Goal: Information Seeking & Learning: Find contact information

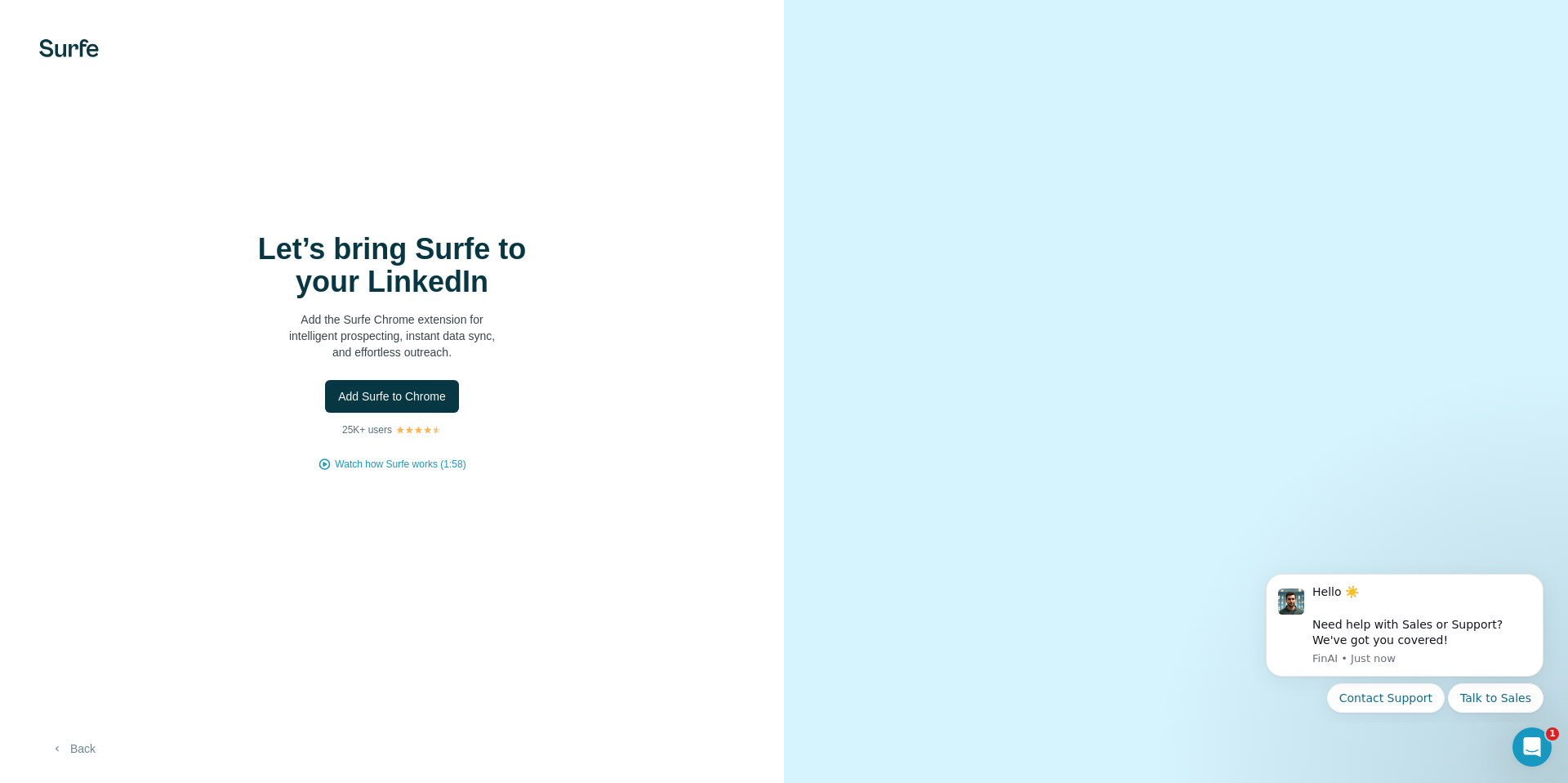
click at [85, 750] on button "Back" at bounding box center [74, 748] width 68 height 29
click at [393, 383] on button "Add Surfe to Chrome" at bounding box center [391, 395] width 134 height 32
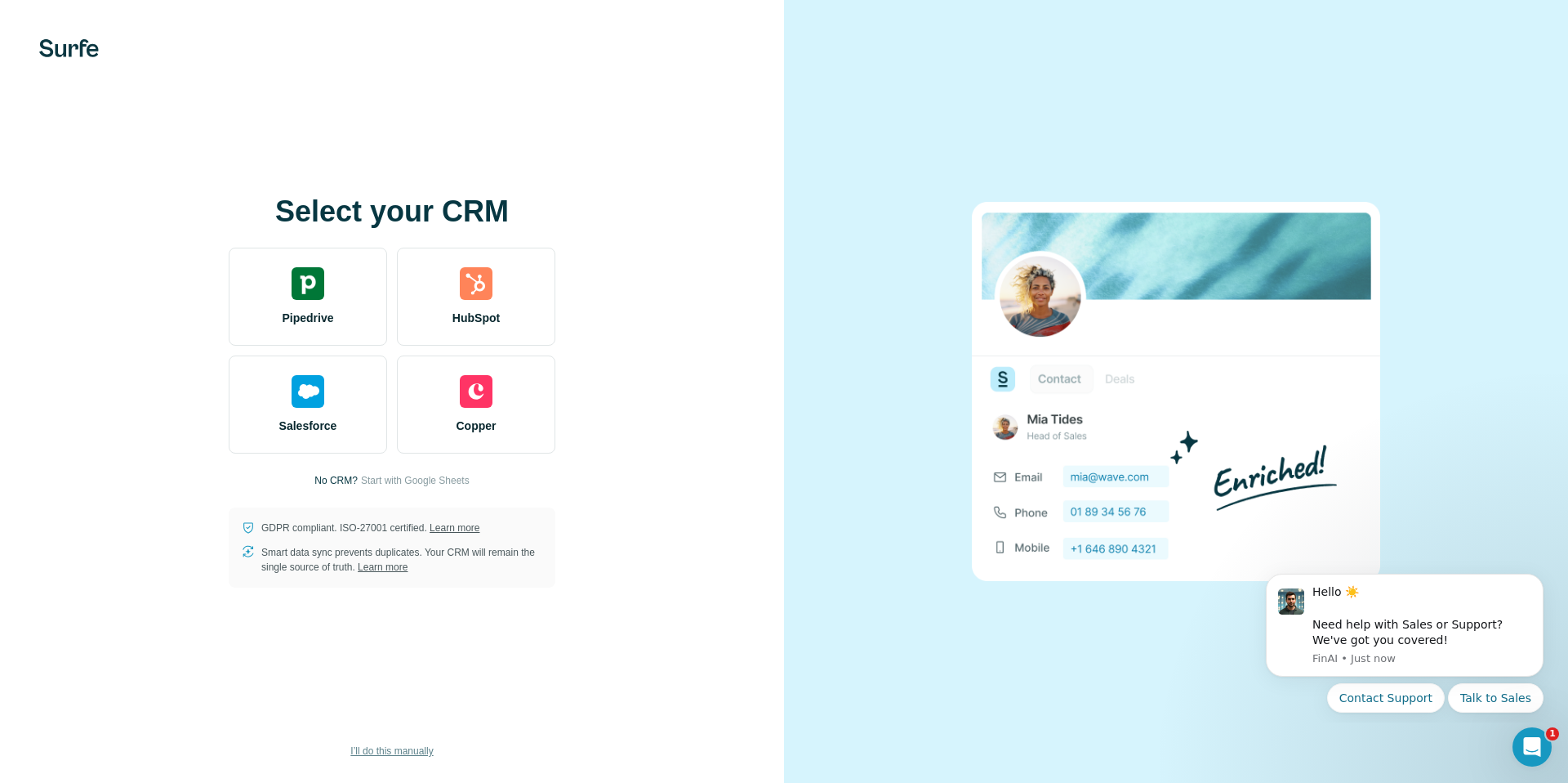
click at [398, 749] on span "I’ll do this manually" at bounding box center [391, 751] width 83 height 15
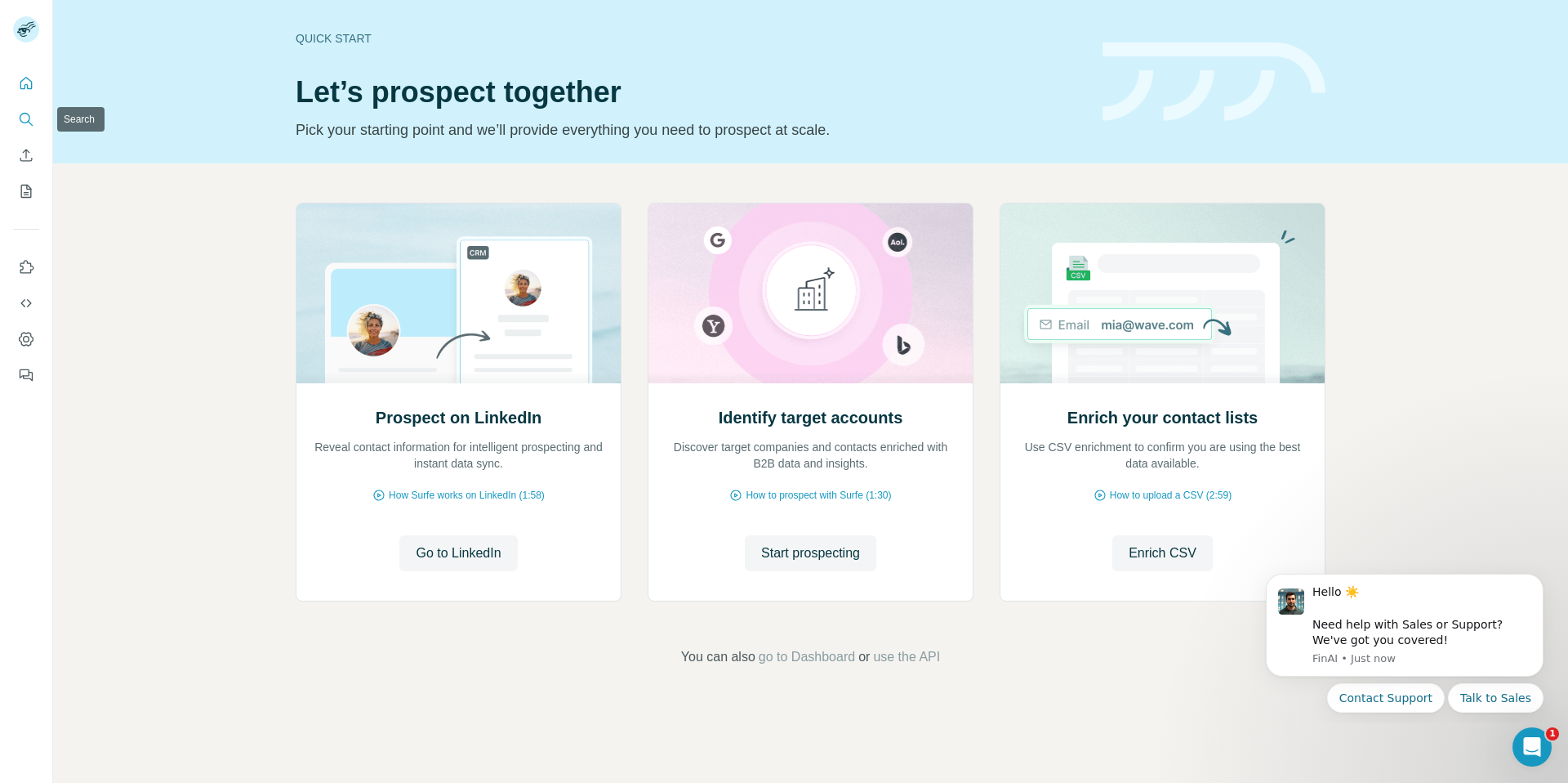
click at [31, 122] on icon "Search" at bounding box center [27, 120] width 17 height 17
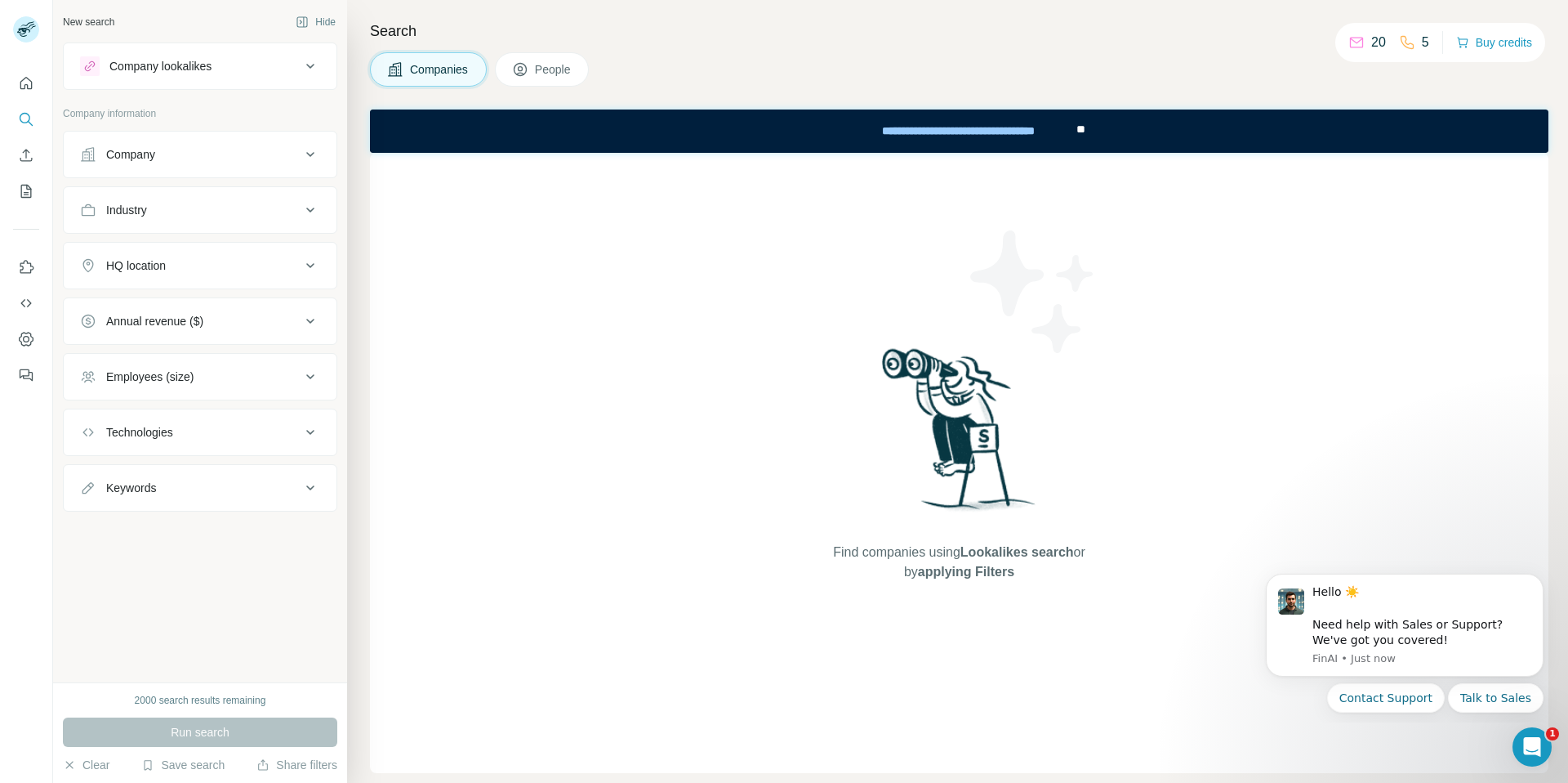
click at [426, 50] on div "Search Companies People Find companies using Lookalikes search or by applying F…" at bounding box center [958, 392] width 1221 height 783
click at [417, 64] on span "Companies" at bounding box center [439, 70] width 60 height 17
click at [1123, 65] on div "Companies People" at bounding box center [959, 69] width 1179 height 34
click at [22, 91] on button "Quick start" at bounding box center [26, 84] width 26 height 29
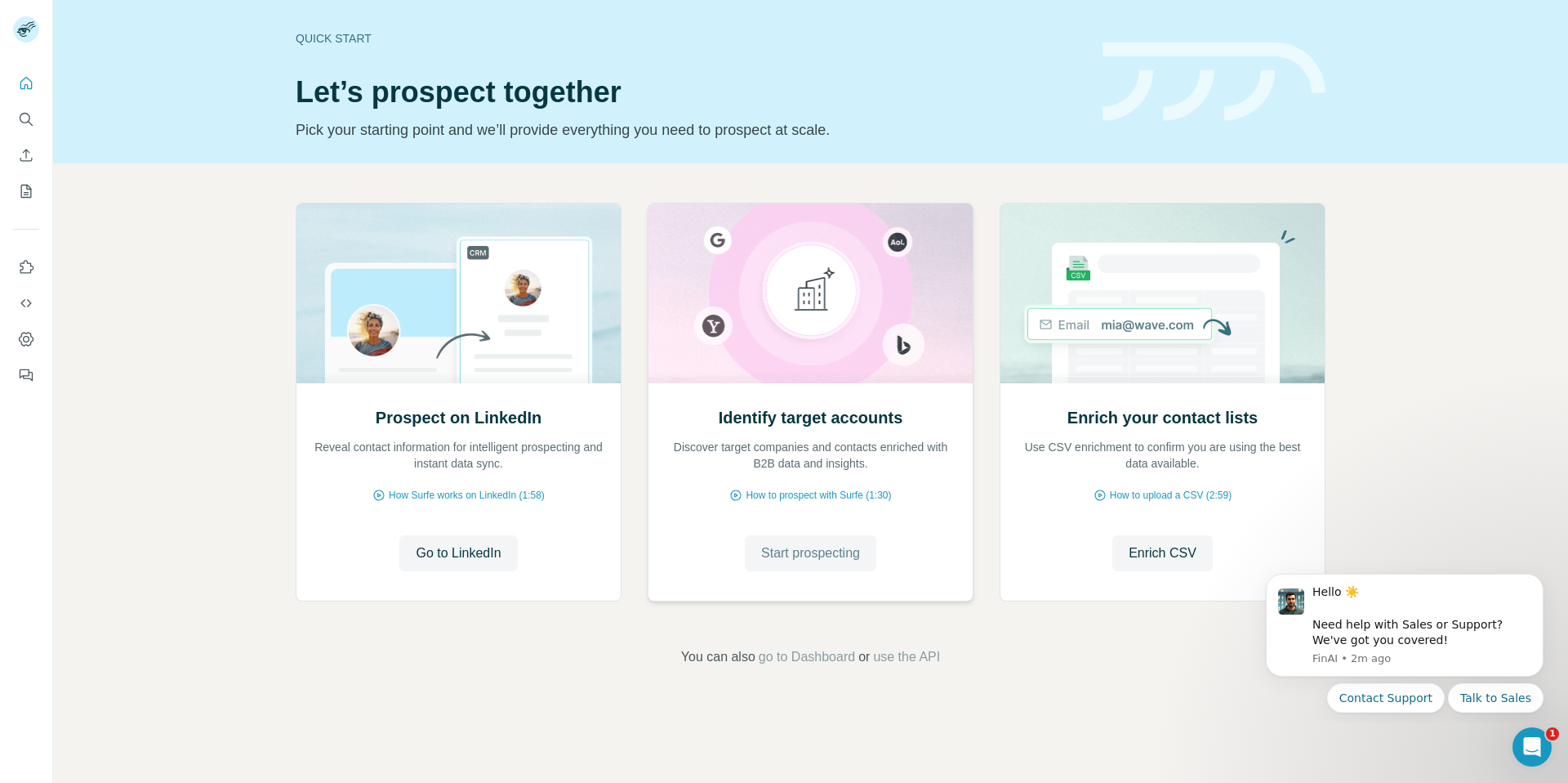
click at [847, 546] on span "Start prospecting" at bounding box center [810, 553] width 99 height 19
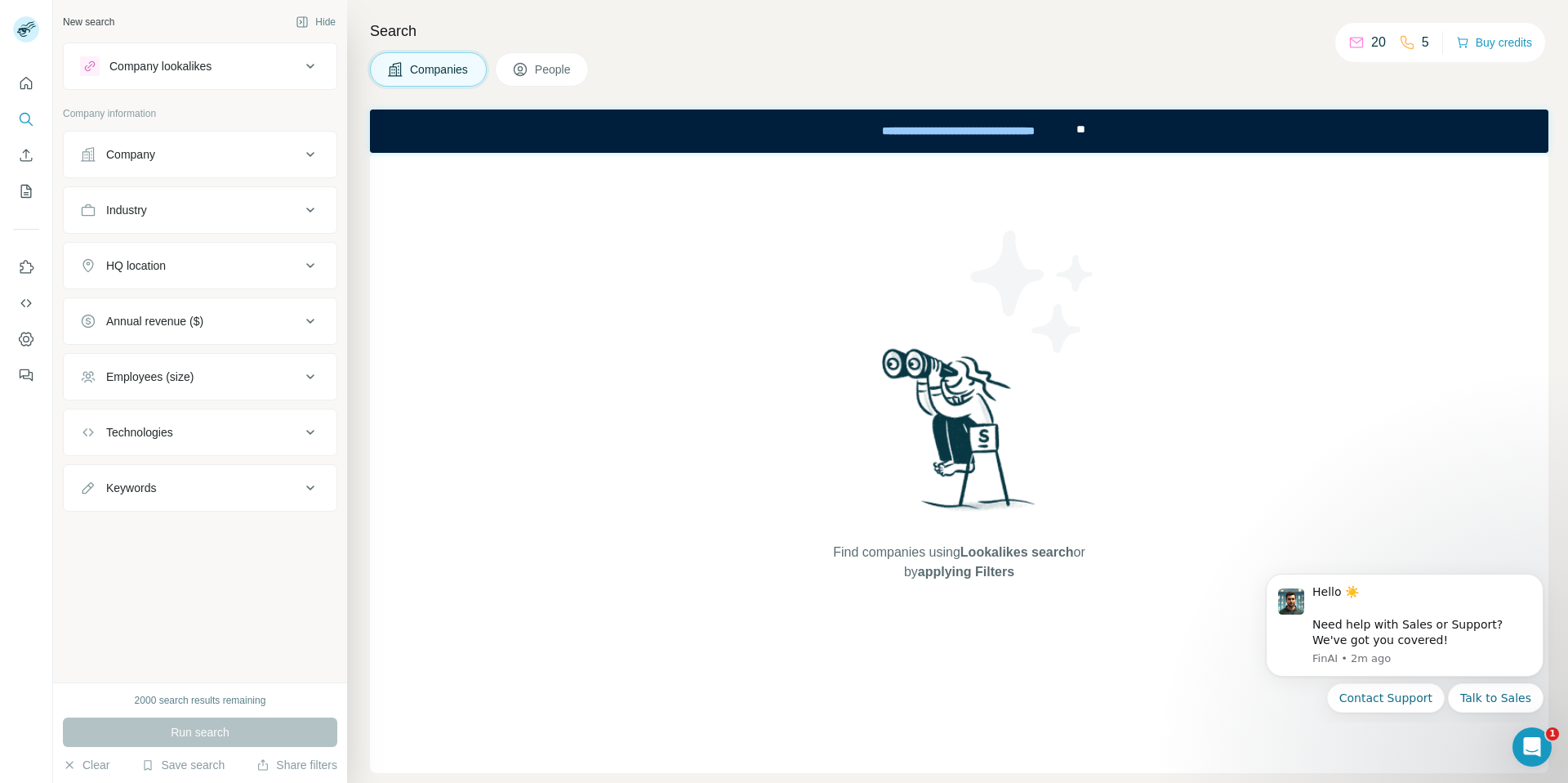
click at [202, 141] on button "Company" at bounding box center [200, 154] width 273 height 40
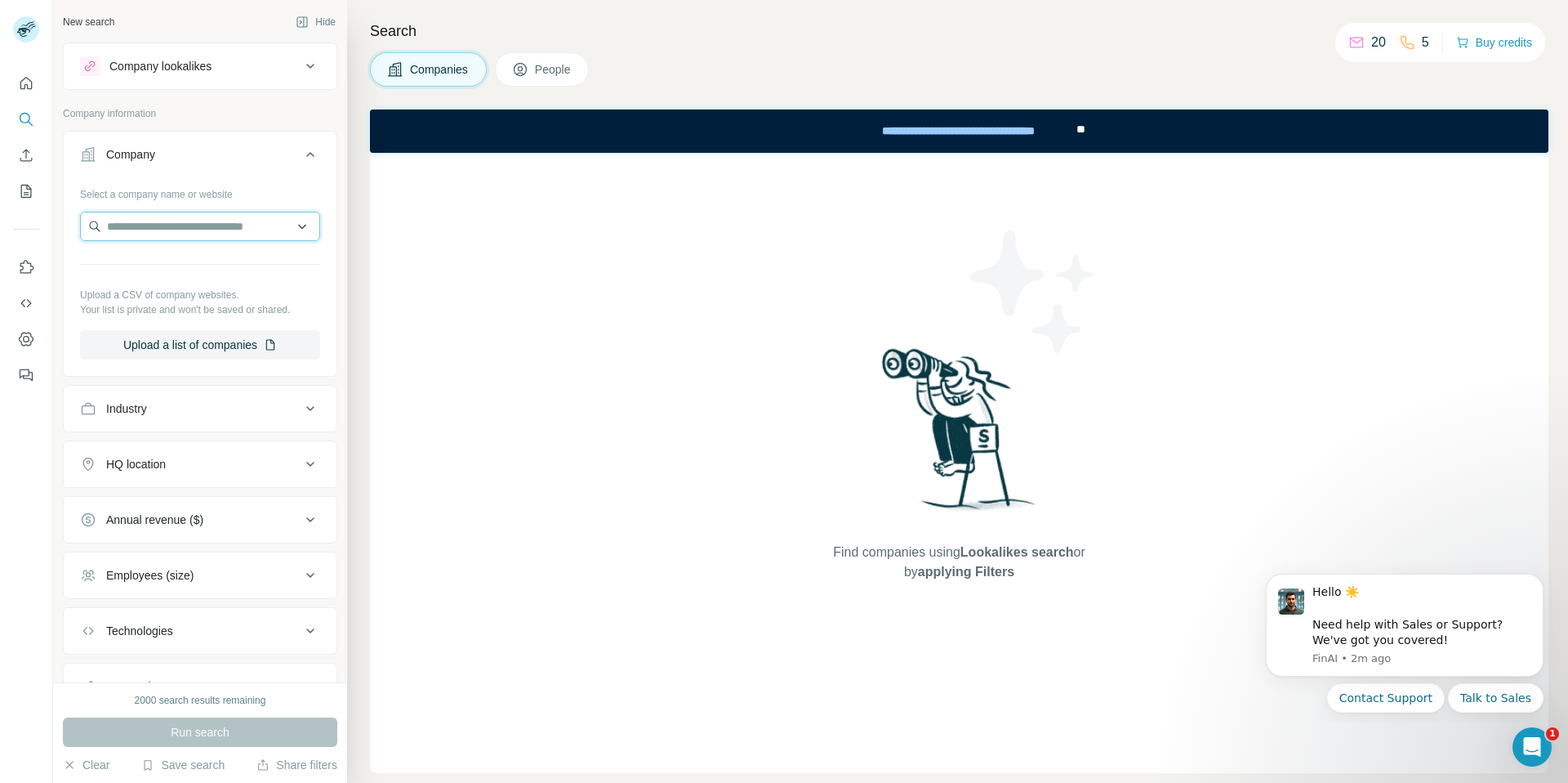
click at [179, 213] on input "text" at bounding box center [200, 227] width 240 height 29
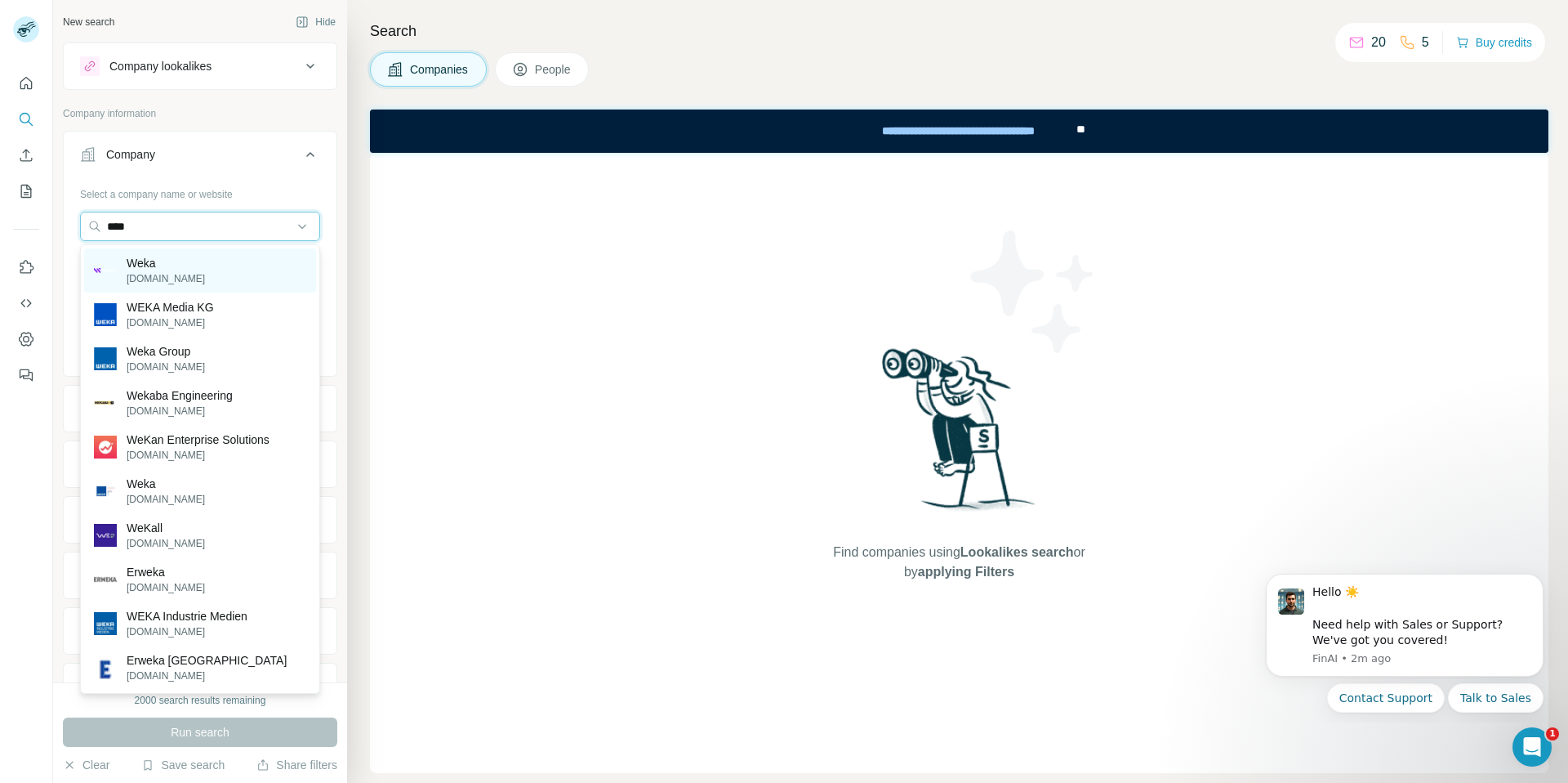
type input "****"
click at [148, 277] on p "[DOMAIN_NAME]" at bounding box center [165, 278] width 78 height 15
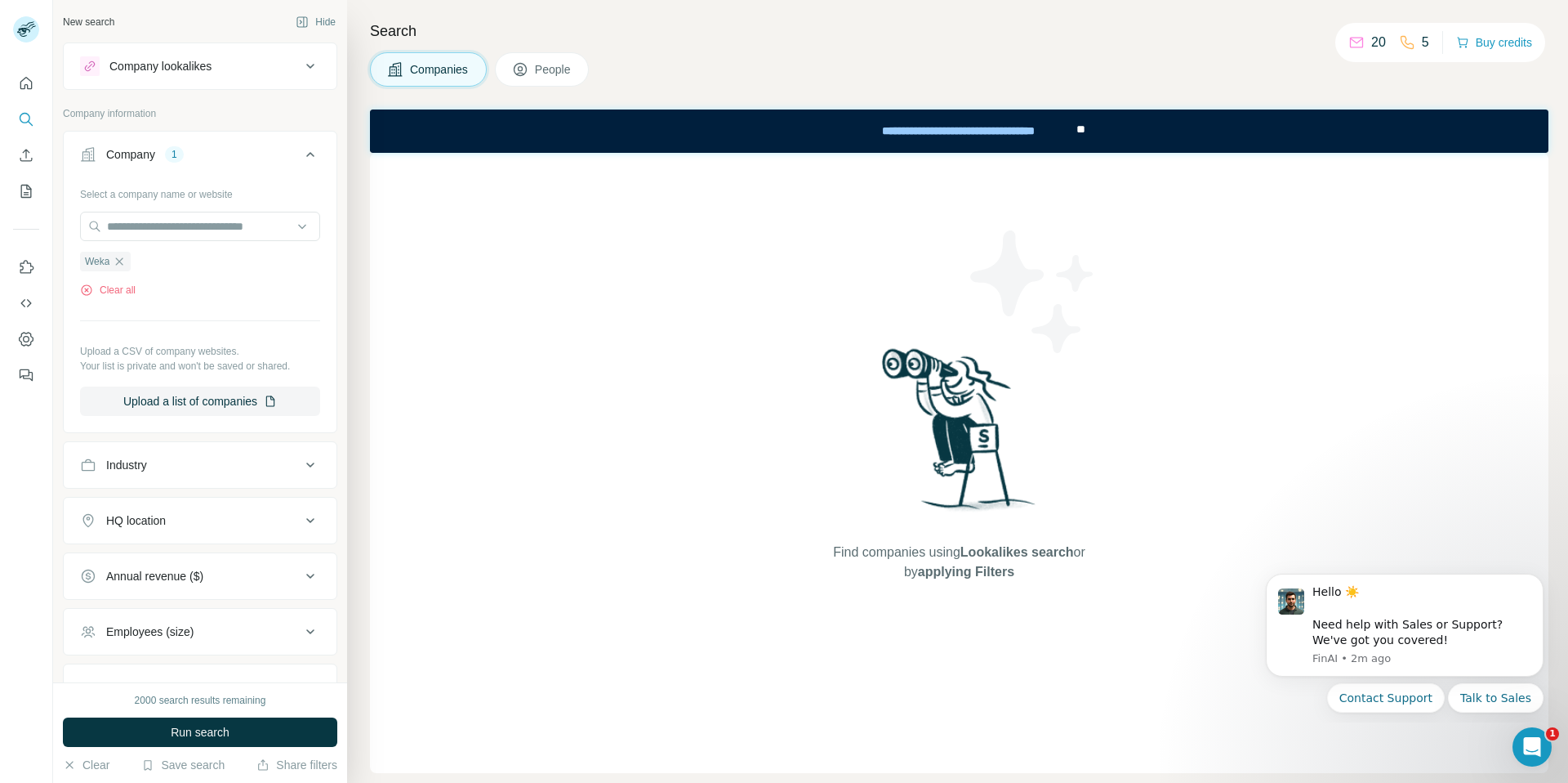
click at [354, 229] on div "Search Companies People Find companies using Lookalikes search or by applying F…" at bounding box center [958, 392] width 1221 height 783
click at [190, 726] on span "Run search" at bounding box center [200, 732] width 59 height 17
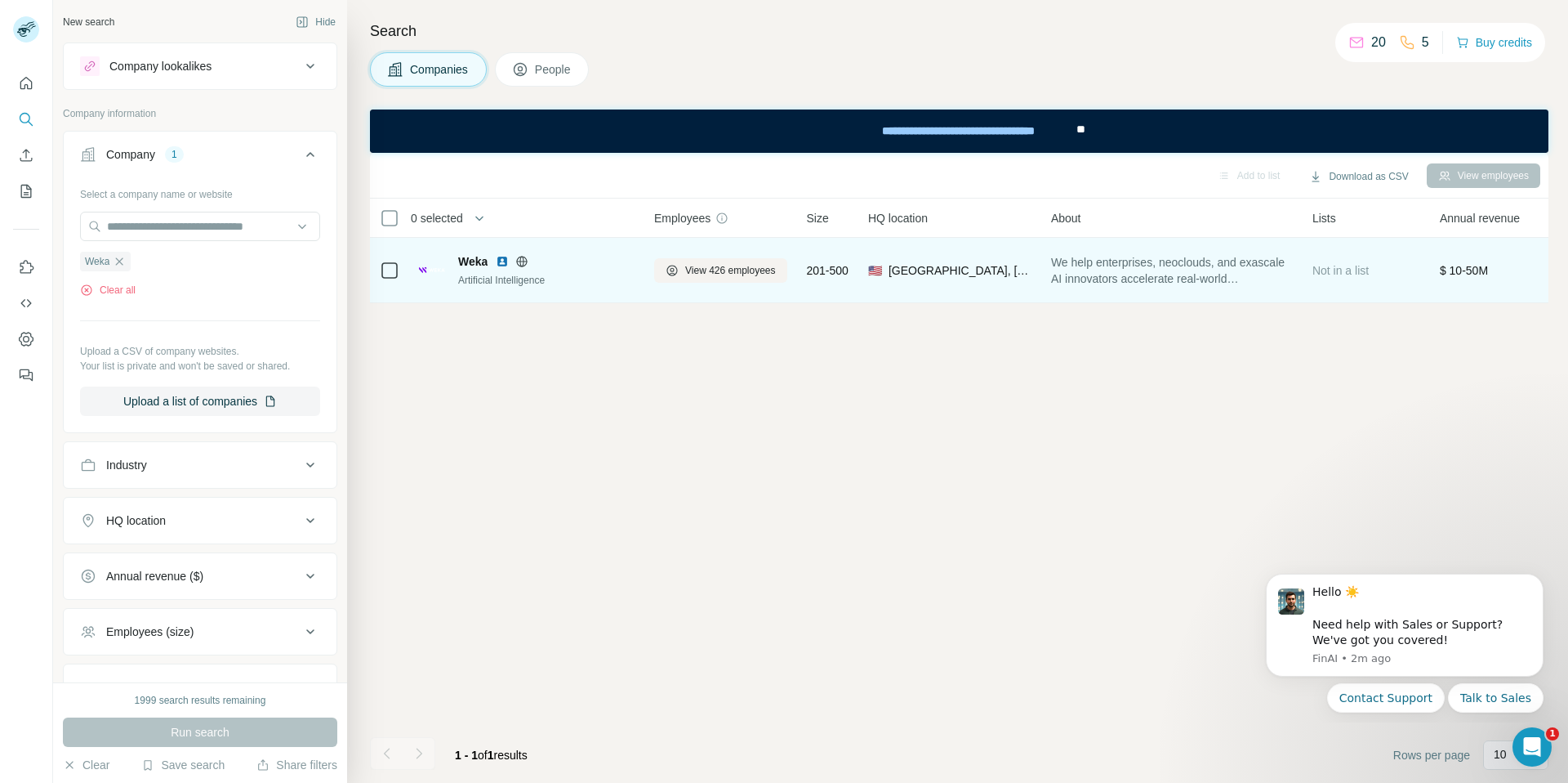
click at [581, 278] on div "Artificial Intelligence" at bounding box center [547, 280] width 177 height 15
click at [725, 274] on span "View 426 employees" at bounding box center [730, 271] width 90 height 15
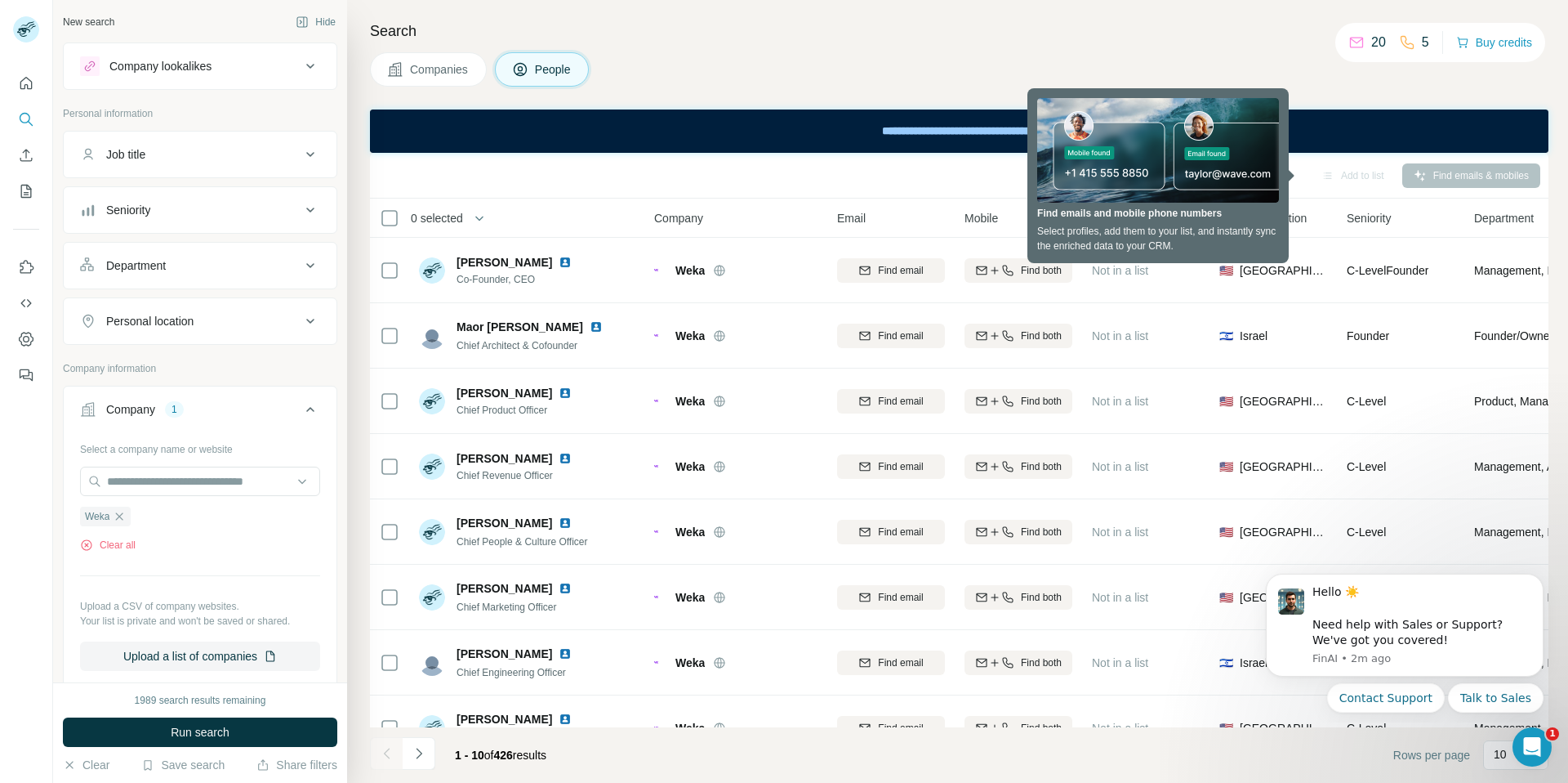
click at [261, 163] on button "Job title" at bounding box center [200, 154] width 273 height 40
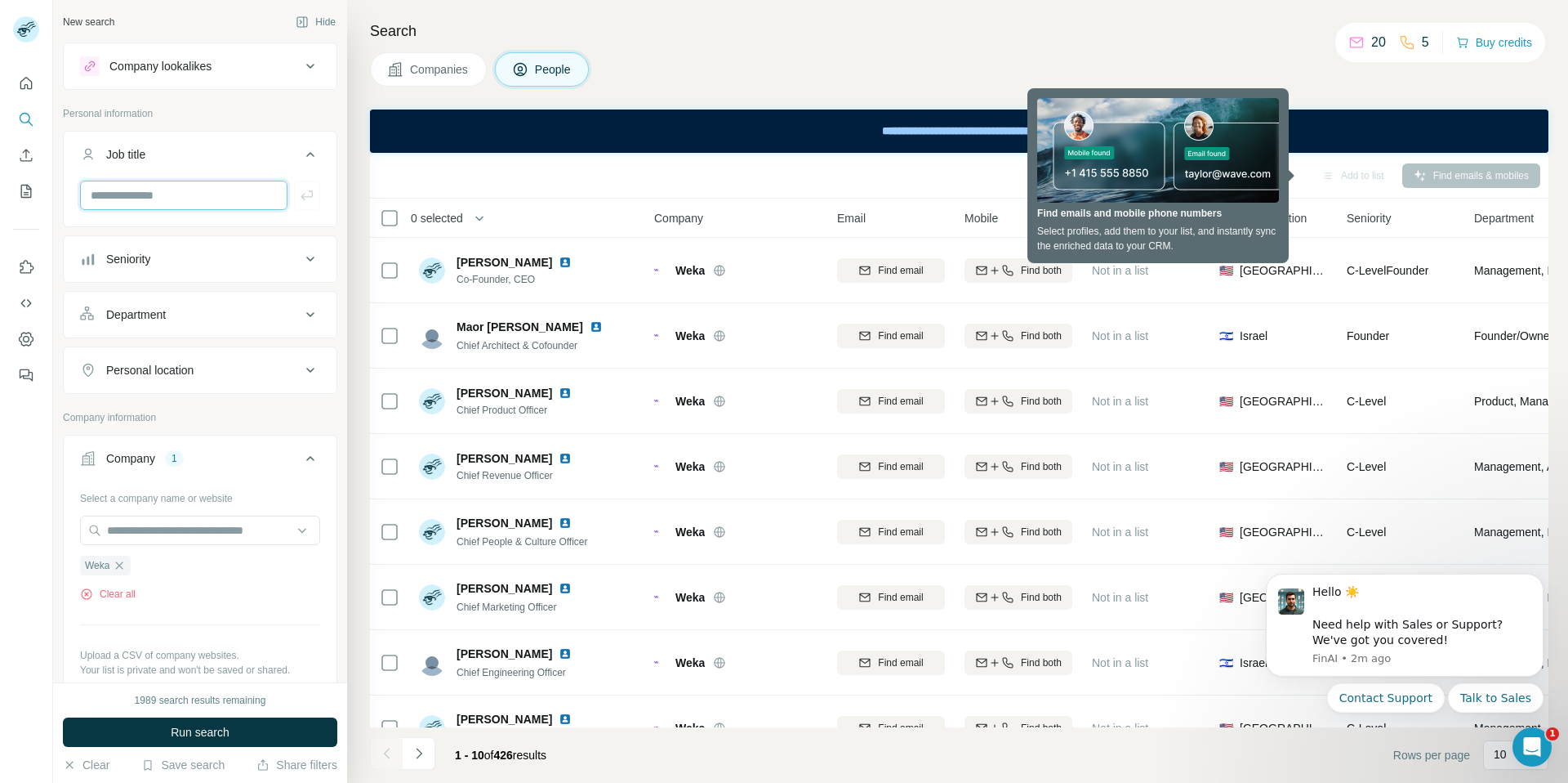
click at [205, 188] on input "text" at bounding box center [183, 195] width 207 height 29
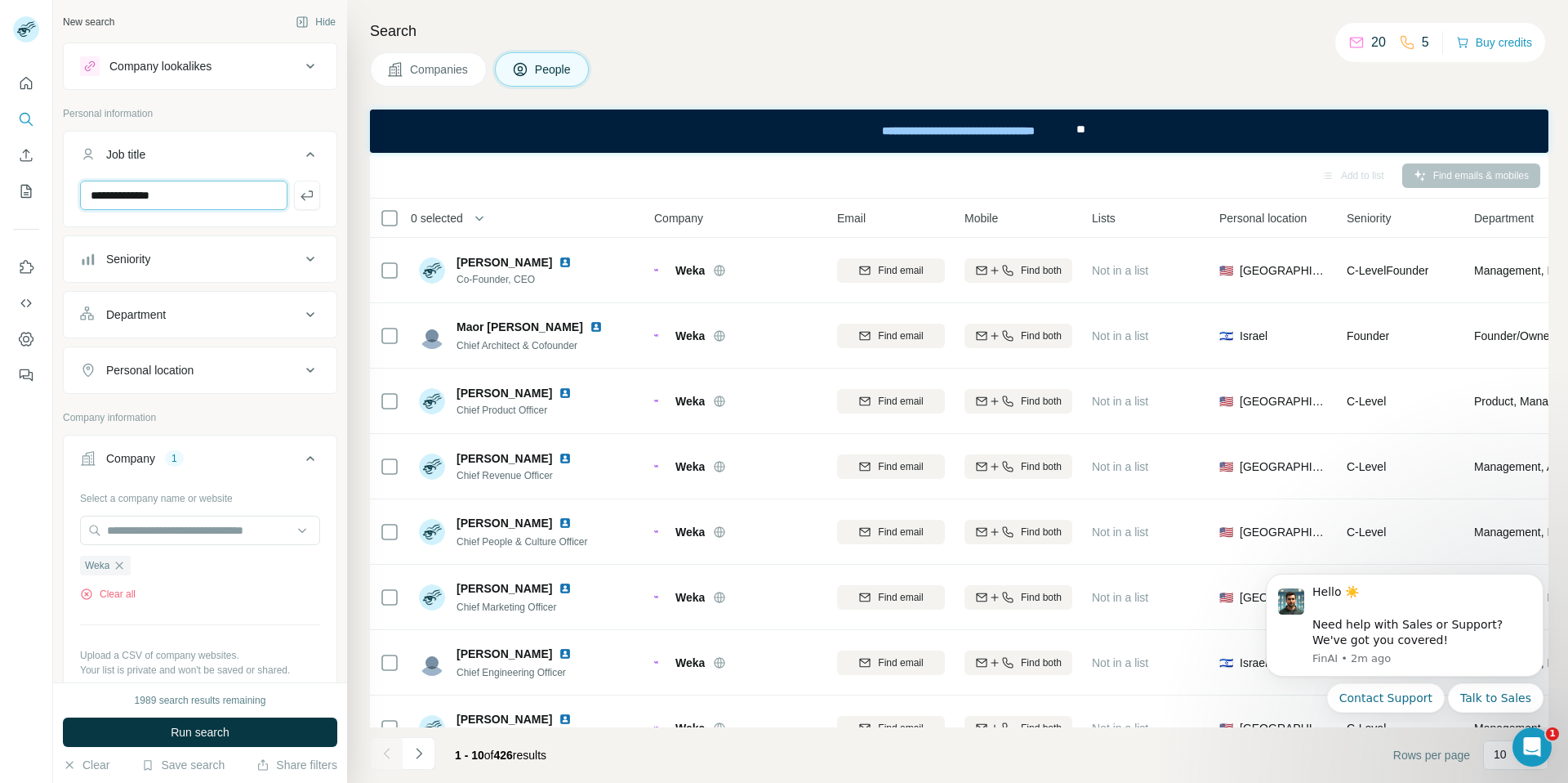
type input "**********"
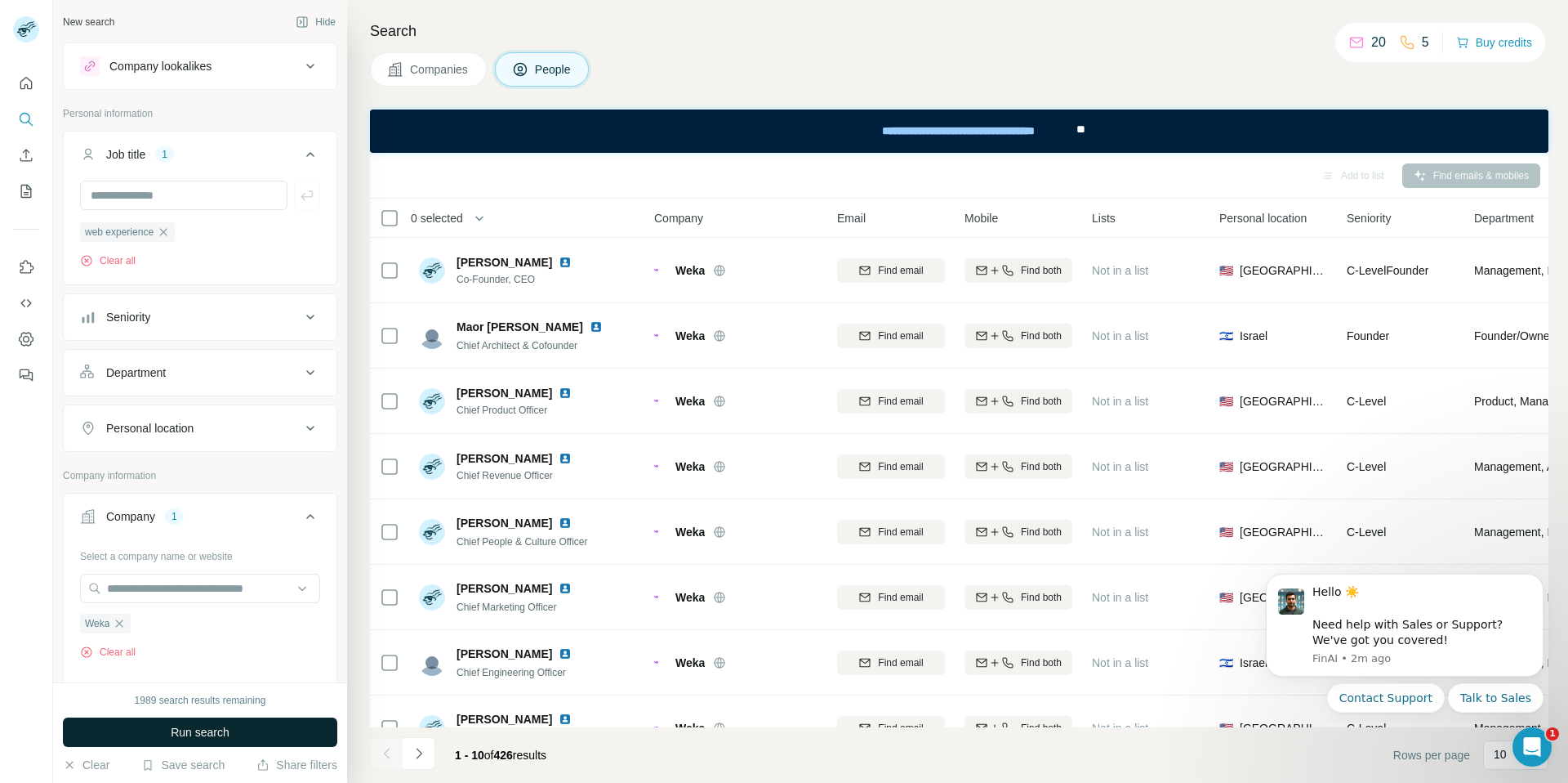
click at [210, 740] on span "Run search" at bounding box center [200, 732] width 59 height 17
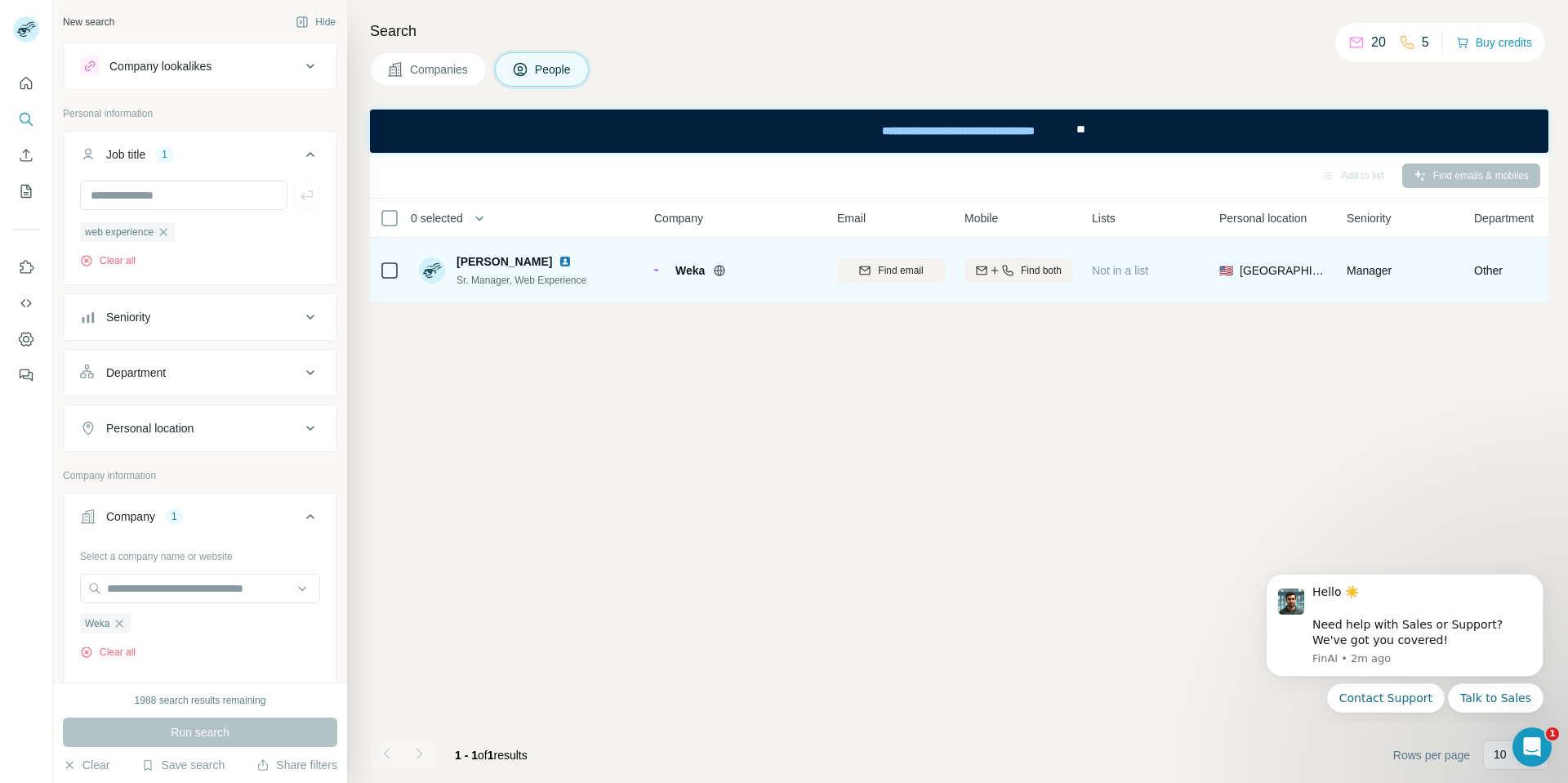
click at [925, 267] on div "Find email" at bounding box center [890, 271] width 108 height 15
click at [979, 268] on icon "button" at bounding box center [981, 270] width 13 height 13
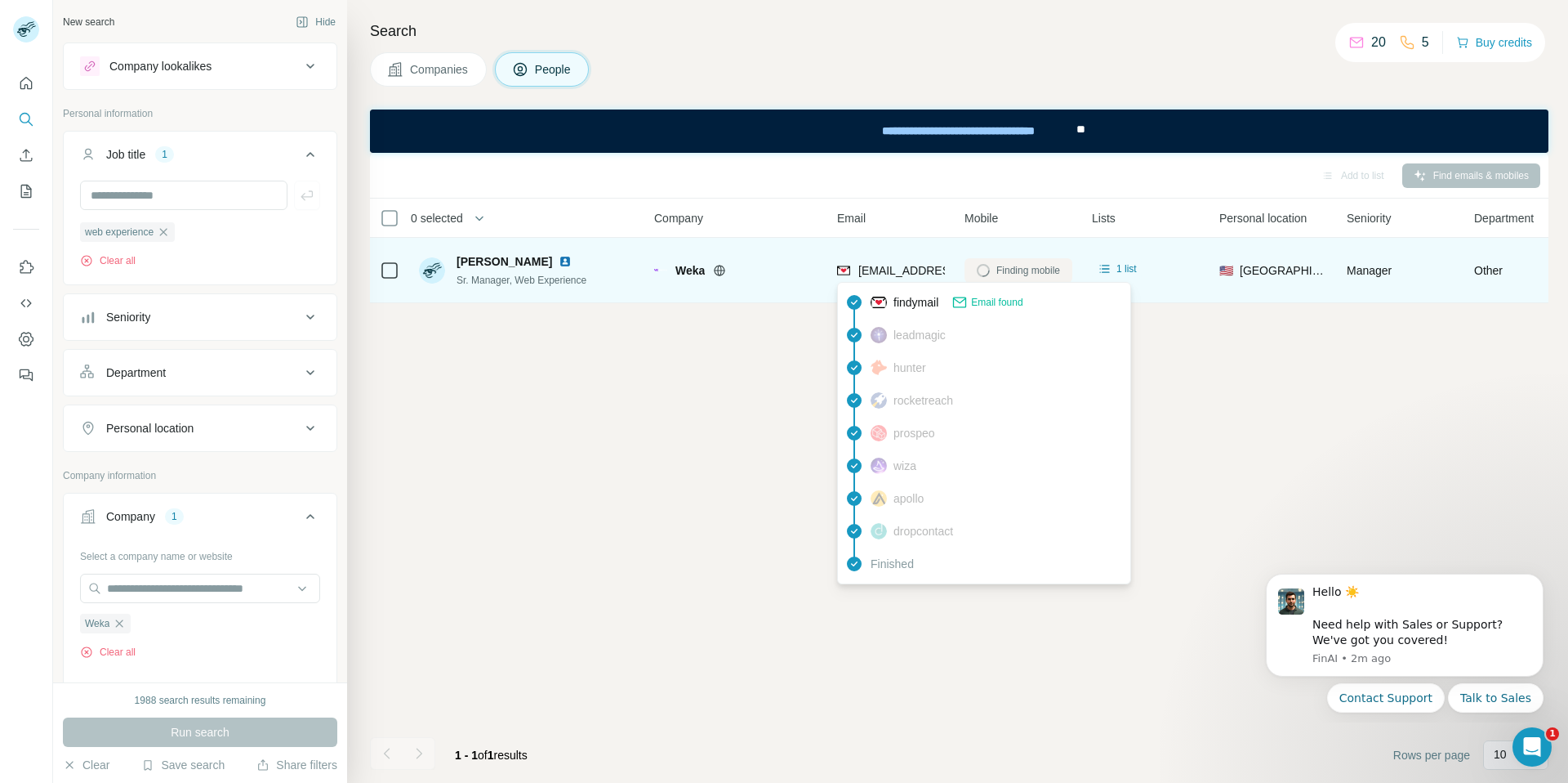
click at [907, 275] on span "[EMAIL_ADDRESS][PERSON_NAME][DOMAIN_NAME]" at bounding box center [1002, 270] width 287 height 13
click at [909, 271] on span "[EMAIL_ADDRESS][PERSON_NAME][DOMAIN_NAME]" at bounding box center [1002, 270] width 287 height 13
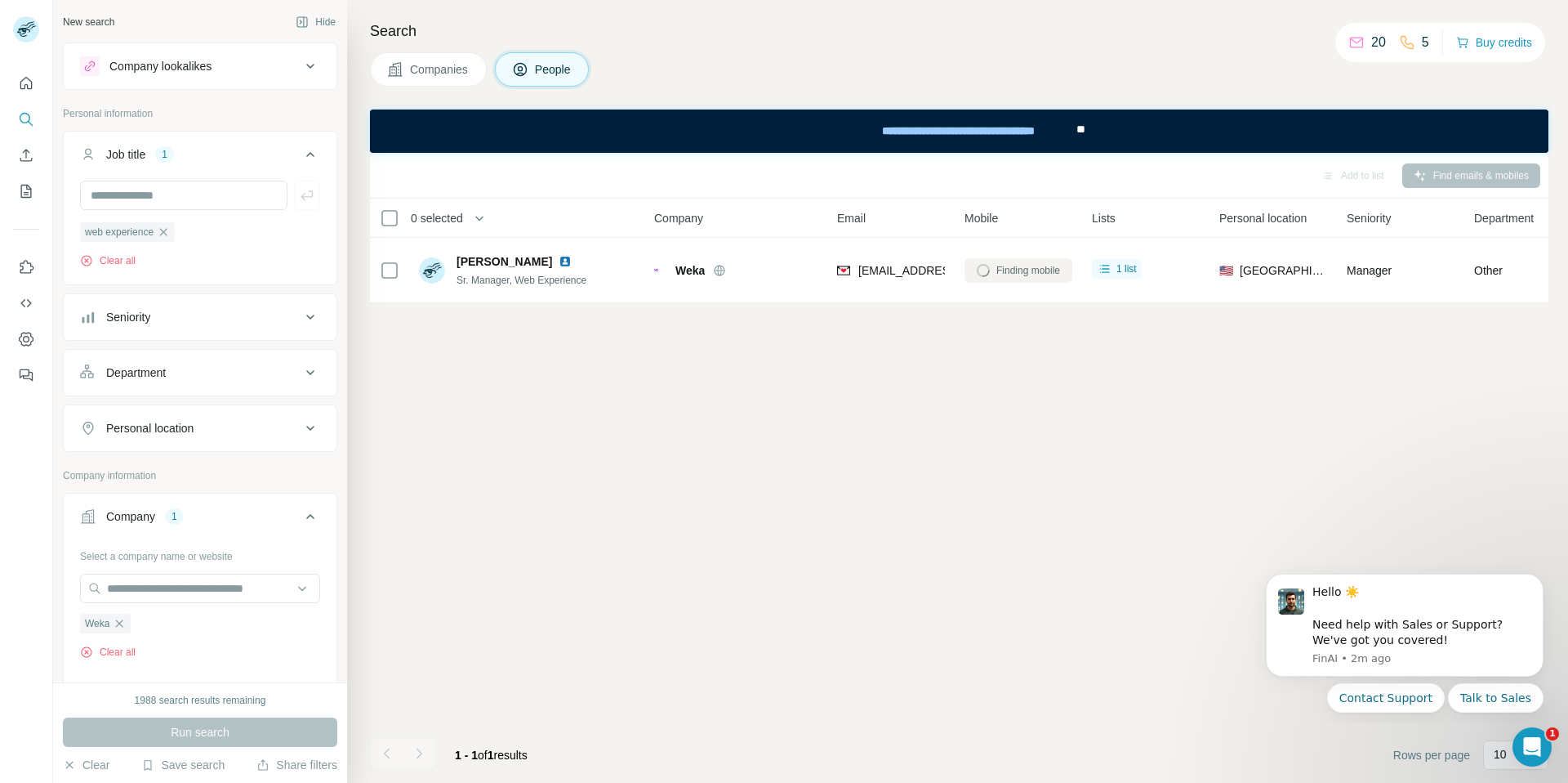
click at [784, 343] on div "Add to list Find emails & mobiles 0 selected People Company Email Mobile Lists …" at bounding box center [959, 468] width 1179 height 630
click at [794, 350] on div "Add to list Find emails & mobiles 0 selected People Company Email Mobile Lists …" at bounding box center [959, 468] width 1179 height 630
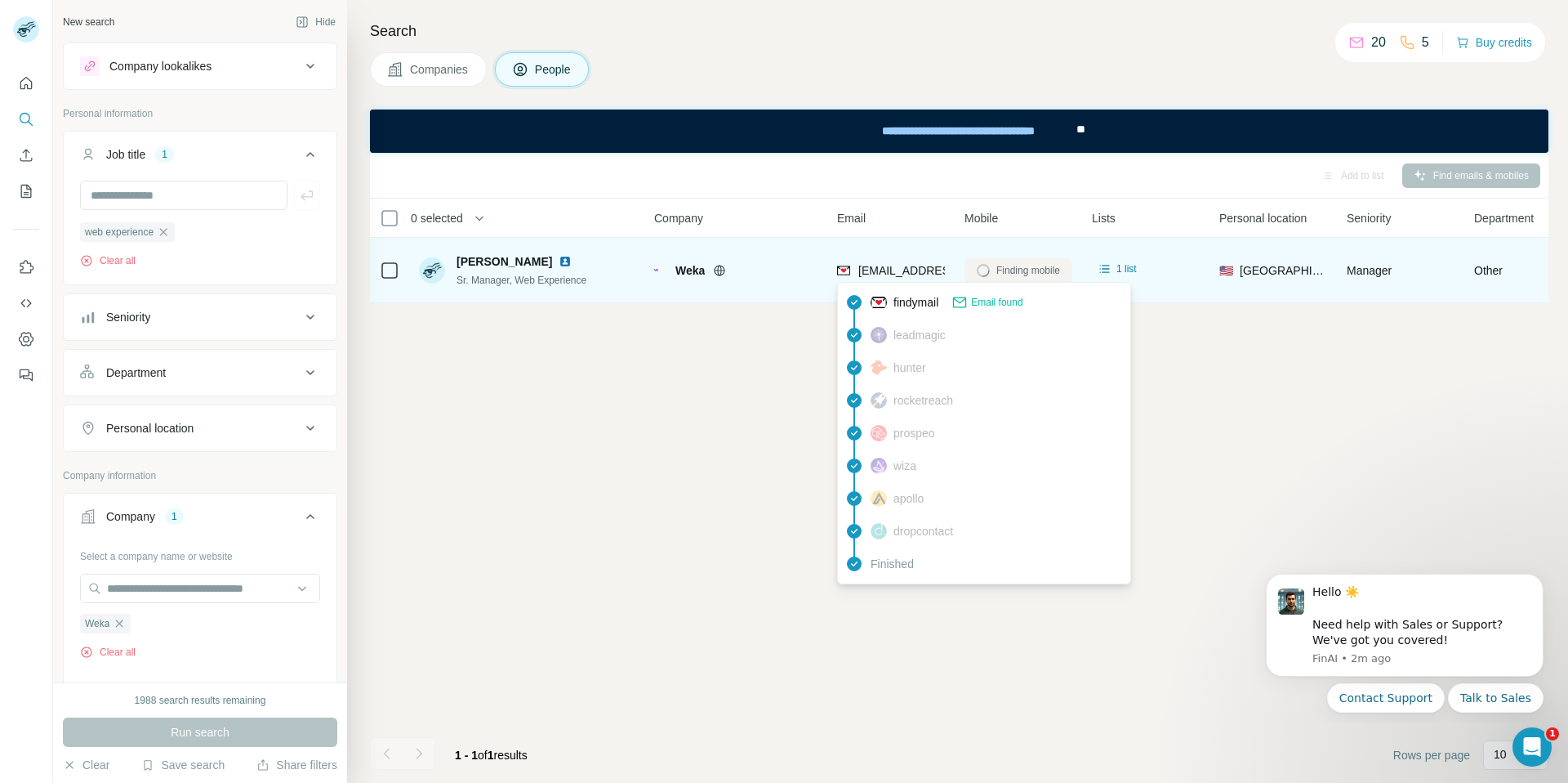
click at [891, 271] on span "[EMAIL_ADDRESS][PERSON_NAME][DOMAIN_NAME]" at bounding box center [1002, 270] width 287 height 13
copy tr "[EMAIL_ADDRESS][PERSON_NAME][DOMAIN_NAME]"
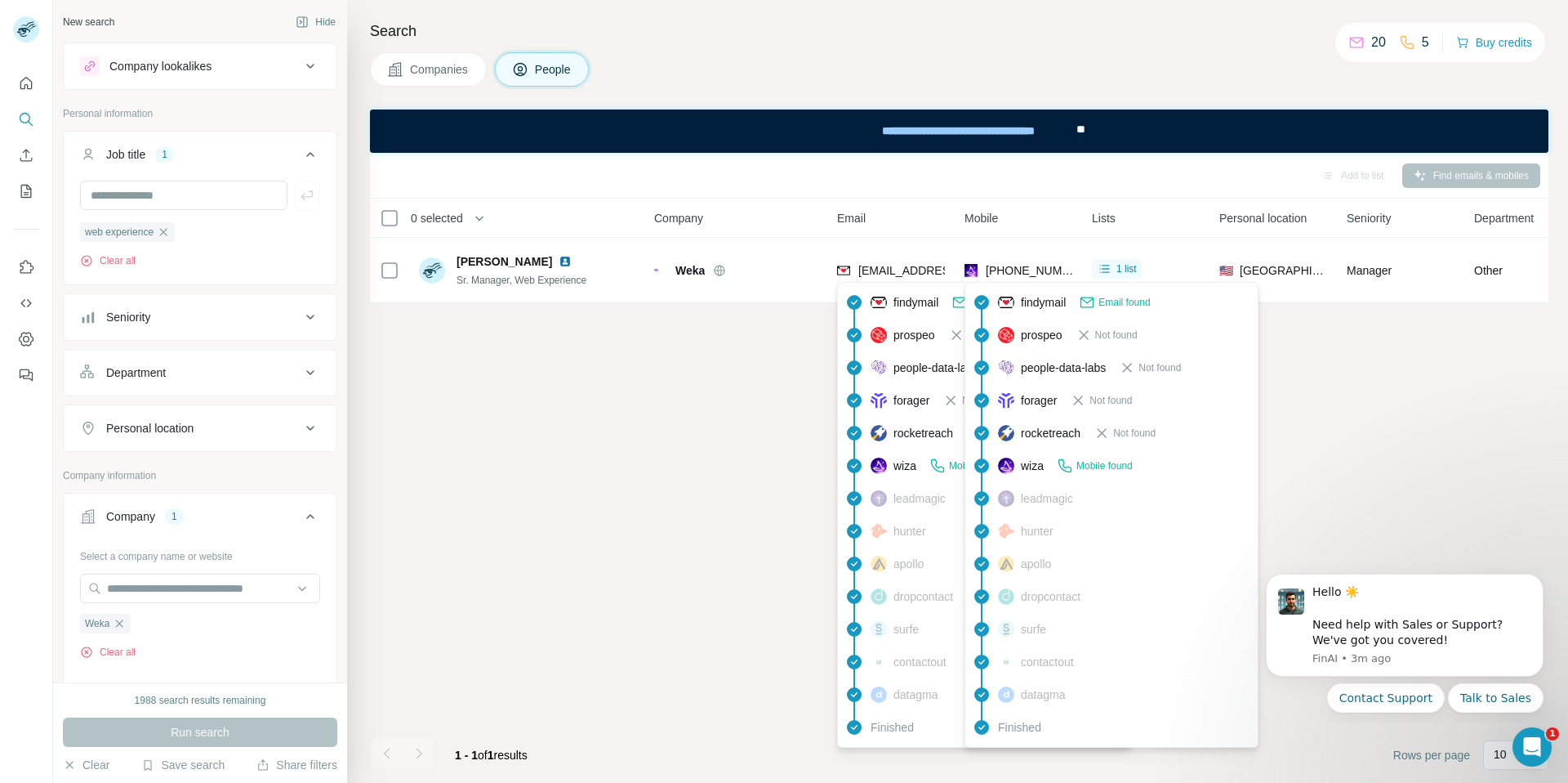
click at [1005, 263] on span "[PHONE_NUMBER]" at bounding box center [1038, 270] width 103 height 13
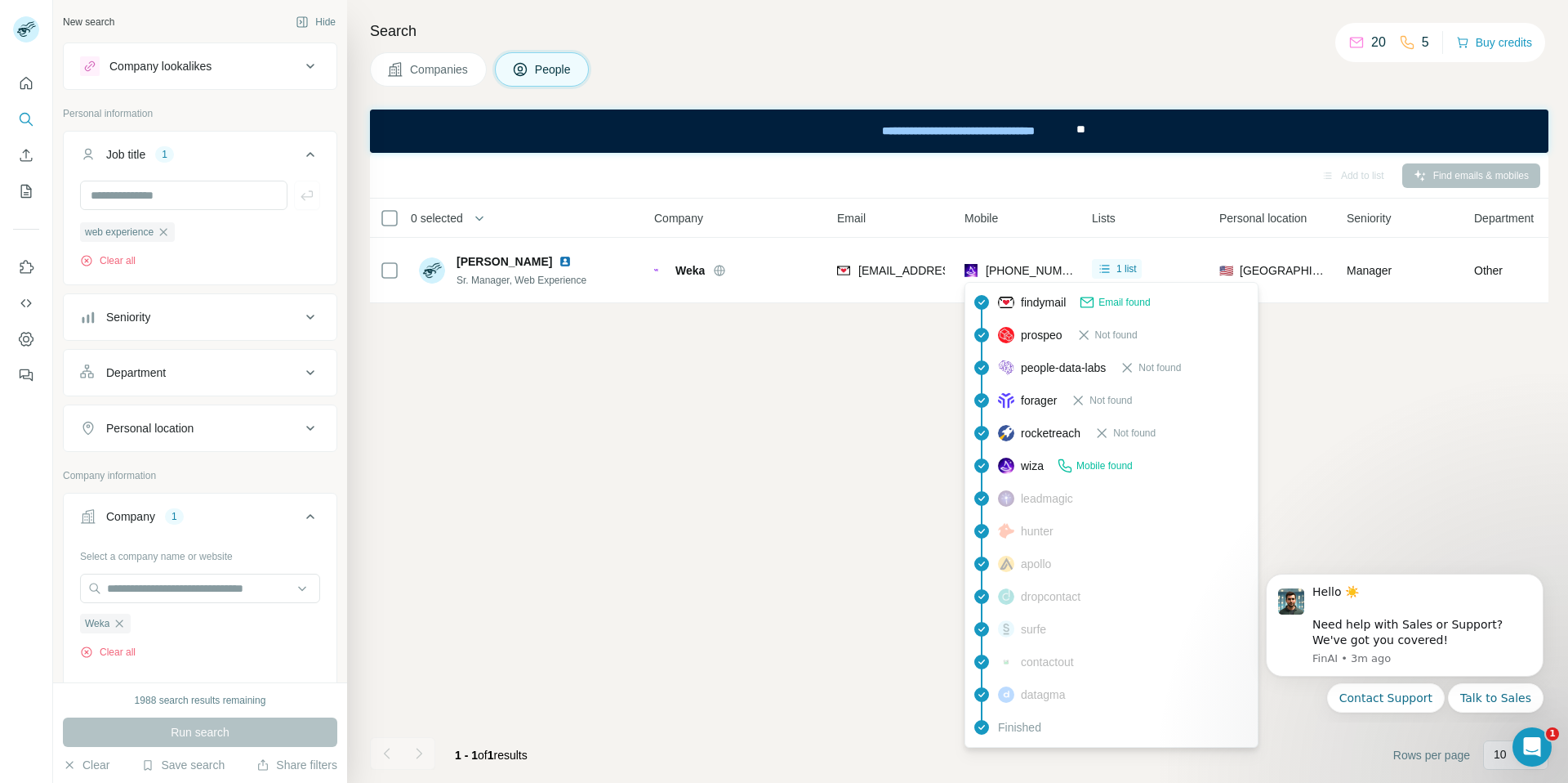
click at [1021, 266] on span "[PHONE_NUMBER]" at bounding box center [1038, 270] width 103 height 13
copy tr "[PHONE_NUMBER]"
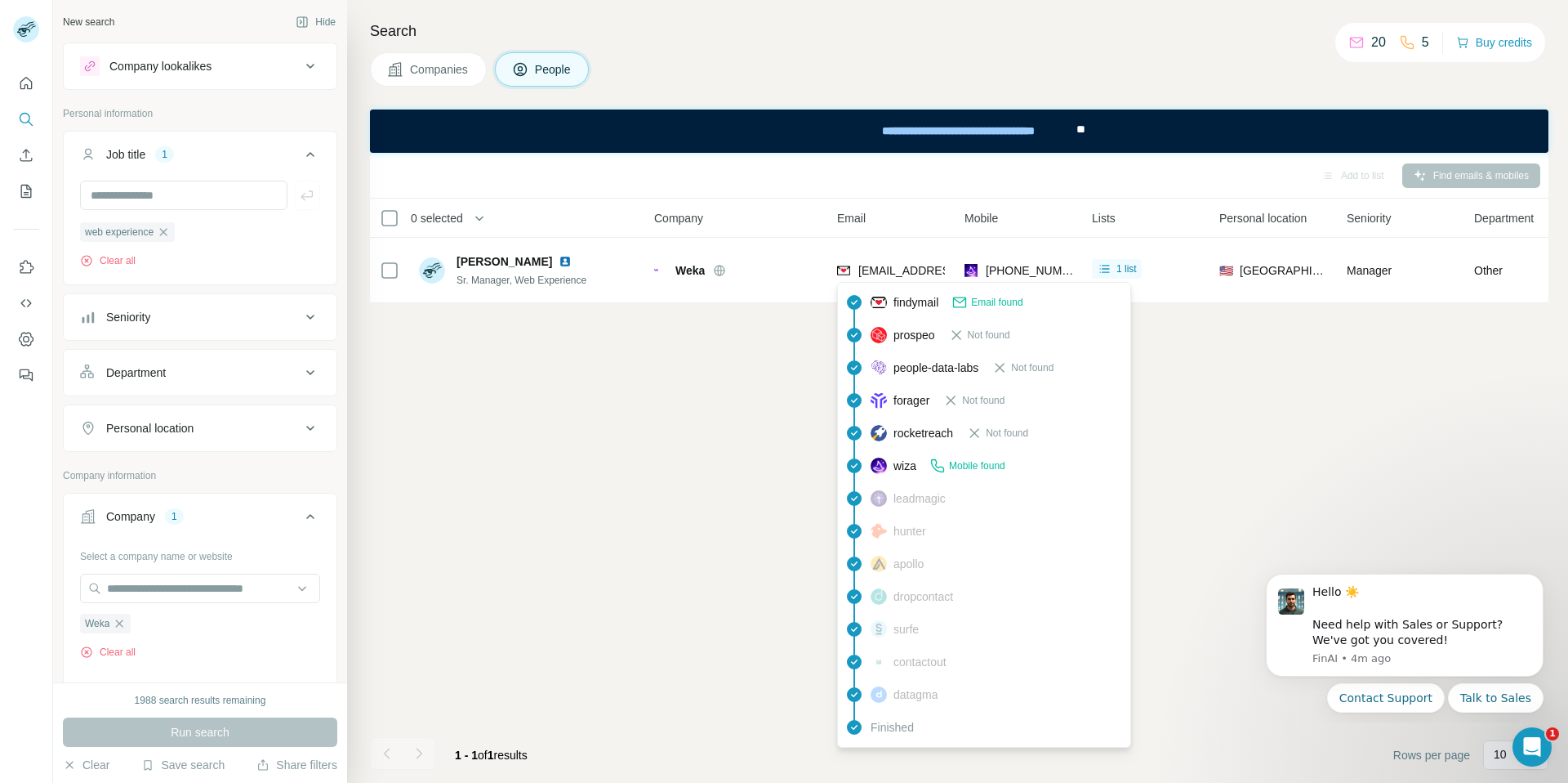
click at [885, 268] on span "[EMAIL_ADDRESS][PERSON_NAME][DOMAIN_NAME]" at bounding box center [1002, 270] width 287 height 13
copy span "[EMAIL_ADDRESS][PERSON_NAME][DOMAIN_NAME]"
